Goal: Task Accomplishment & Management: Use online tool/utility

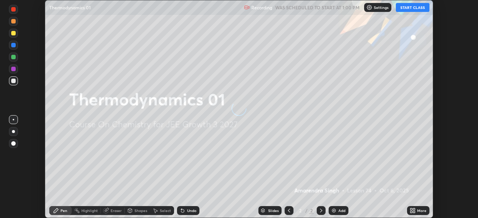
scroll to position [218, 477]
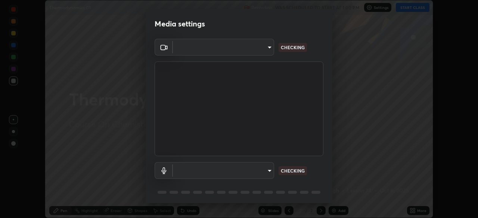
type input "5e1da8a903b220cac6b31686ac77a2afb6daddba6b0fd13541602d8cc7df4534"
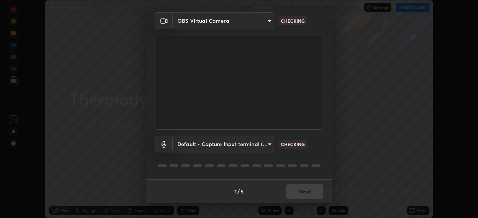
click at [264, 145] on body "Erase all Thermodynamics 01 Recording WAS SCHEDULED TO START AT 1:00 PM Setting…" at bounding box center [239, 109] width 478 height 218
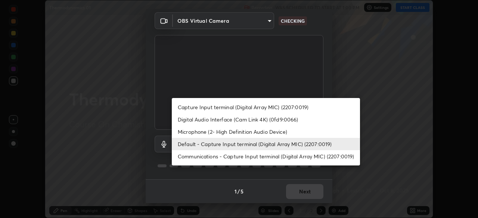
click at [286, 107] on li "Capture Input terminal (Digital Array MIC) (2207:0019)" at bounding box center [266, 107] width 188 height 12
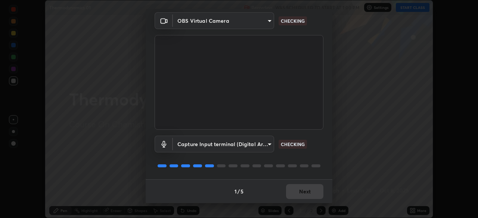
click at [255, 141] on body "Erase all Thermodynamics 01 Recording WAS SCHEDULED TO START AT 1:00 PM Setting…" at bounding box center [239, 109] width 478 height 218
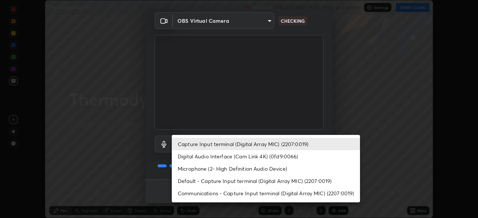
click at [257, 156] on li "Digital Audio Interface (Cam Link 4K) (0fd9:0066)" at bounding box center [266, 156] width 188 height 12
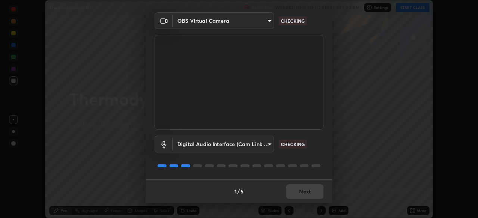
click at [254, 145] on body "Erase all Thermodynamics 01 Recording WAS SCHEDULED TO START AT 1:00 PM Setting…" at bounding box center [239, 109] width 478 height 218
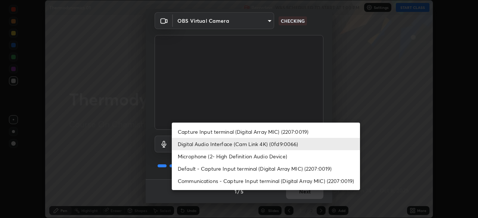
click at [264, 133] on li "Capture Input terminal (Digital Array MIC) (2207:0019)" at bounding box center [266, 132] width 188 height 12
type input "4d16ab44165bf5c46e2cd37366e4cac206229eeca596e5c209da5c9d20a00c2c"
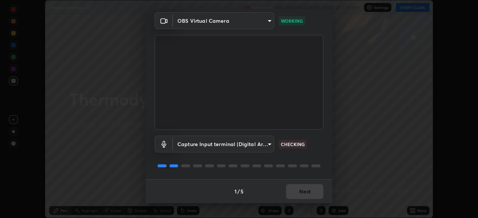
click at [355, 94] on div "Media settings OBS Virtual Camera 5e1da8a903b220cac6b31686ac77a2afb6daddba6b0fd…" at bounding box center [239, 109] width 478 height 218
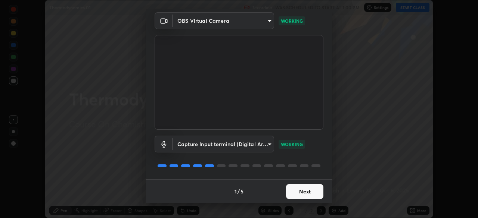
click at [302, 192] on button "Next" at bounding box center [304, 191] width 37 height 15
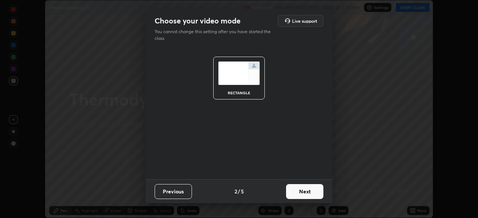
click at [305, 192] on button "Next" at bounding box center [304, 191] width 37 height 15
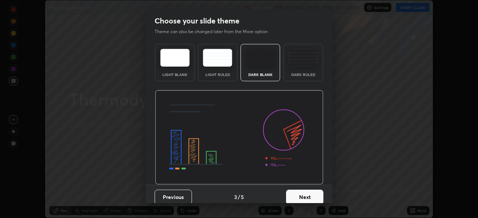
click at [314, 195] on button "Next" at bounding box center [304, 197] width 37 height 15
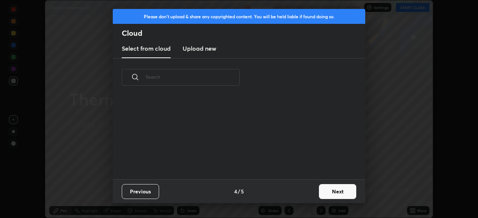
click at [336, 190] on button "Next" at bounding box center [337, 191] width 37 height 15
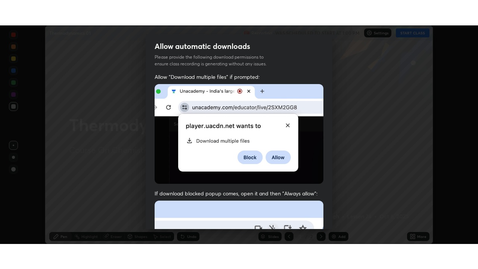
scroll to position [179, 0]
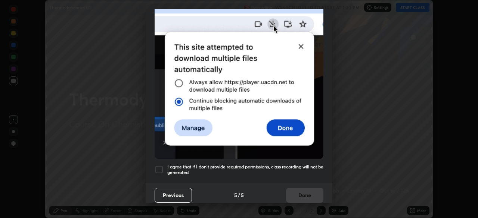
click at [157, 165] on div at bounding box center [159, 169] width 9 height 9
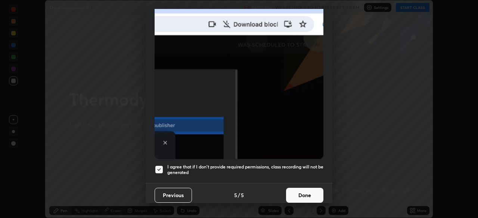
click at [310, 190] on button "Done" at bounding box center [304, 195] width 37 height 15
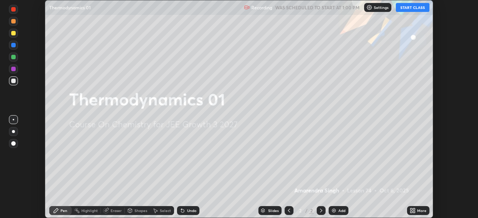
click at [414, 209] on icon at bounding box center [414, 210] width 2 height 2
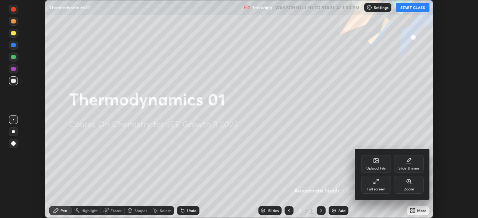
click at [383, 185] on div "Full screen" at bounding box center [376, 185] width 30 height 18
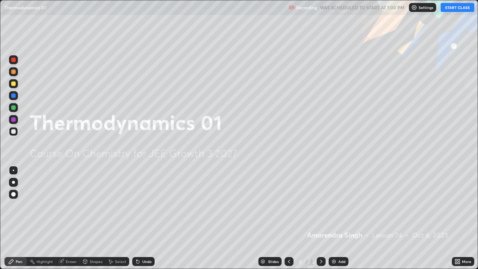
scroll to position [269, 478]
click at [458, 6] on button "START CLASS" at bounding box center [457, 7] width 34 height 9
click at [339, 218] on div "Add" at bounding box center [341, 261] width 7 height 4
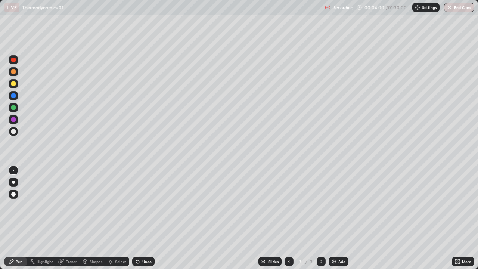
click at [14, 108] on div at bounding box center [13, 107] width 4 height 4
click at [218, 104] on button "Undo" at bounding box center [229, 107] width 22 height 9
click at [333, 218] on img at bounding box center [334, 261] width 6 height 6
click at [15, 60] on div at bounding box center [13, 59] width 4 height 4
click at [14, 85] on div at bounding box center [13, 83] width 4 height 4
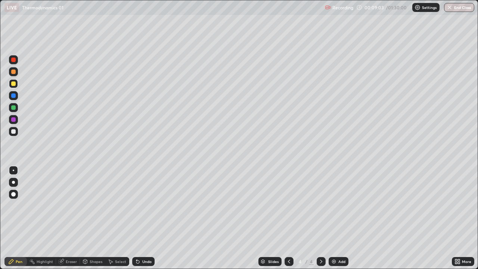
click at [15, 73] on div at bounding box center [13, 71] width 4 height 4
click at [16, 130] on div at bounding box center [13, 131] width 9 height 9
click at [17, 130] on div at bounding box center [13, 131] width 9 height 9
click at [143, 218] on div "Undo" at bounding box center [143, 261] width 22 height 9
click at [144, 218] on div "Undo" at bounding box center [143, 261] width 22 height 9
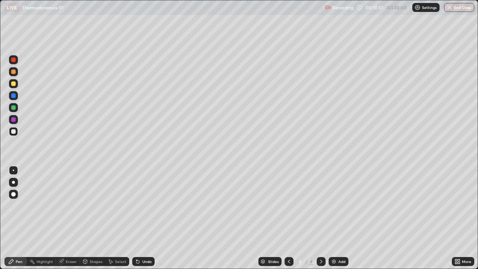
click at [144, 218] on div "Undo" at bounding box center [146, 261] width 9 height 4
click at [146, 218] on div "Undo" at bounding box center [146, 261] width 9 height 4
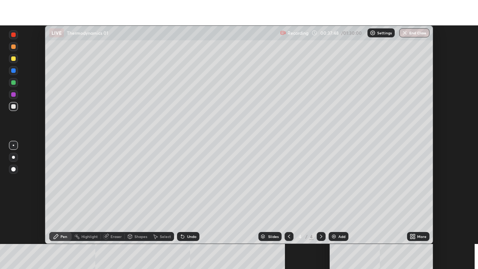
scroll to position [218, 477]
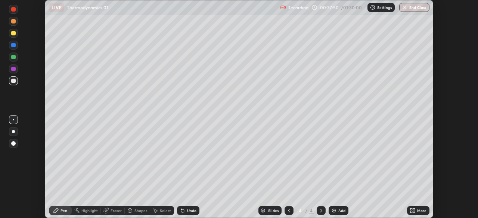
click at [411, 8] on button "End Class" at bounding box center [414, 7] width 30 height 9
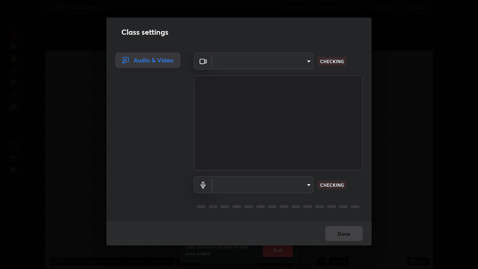
scroll to position [269, 478]
type input "5e1da8a903b220cac6b31686ac77a2afb6daddba6b0fd13541602d8cc7df4534"
click at [336, 218] on div "Done" at bounding box center [238, 233] width 265 height 24
click at [307, 184] on body "Erase all LIVE Thermodynamics 01 Recording 00:38:01 / 01:30:00 Settings End Cla…" at bounding box center [239, 134] width 478 height 269
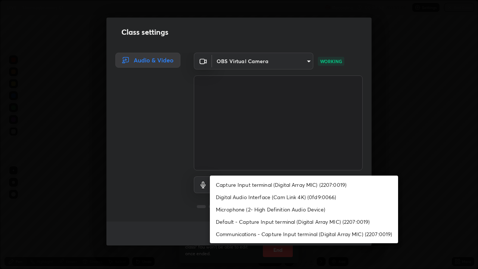
click at [283, 198] on li "Digital Audio Interface (Cam Link 4K) (0fd9:0066)" at bounding box center [304, 197] width 188 height 12
type input "7957ec2547c54944d229c1ea233b2155d921ed1212eedb0e7043564289facb68"
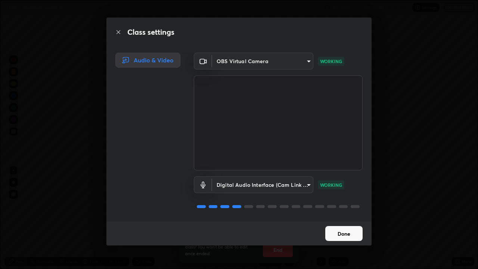
click at [345, 218] on button "Done" at bounding box center [343, 233] width 37 height 15
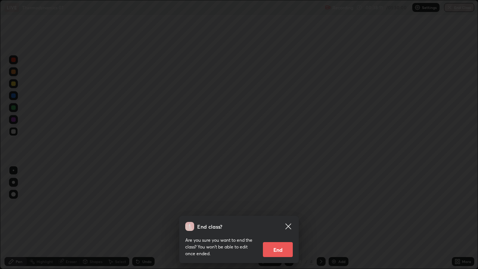
click at [280, 218] on button "End" at bounding box center [278, 249] width 30 height 15
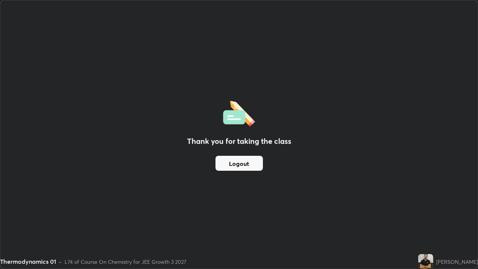
click at [251, 163] on button "Logout" at bounding box center [238, 163] width 47 height 15
